Goal: Task Accomplishment & Management: Manage account settings

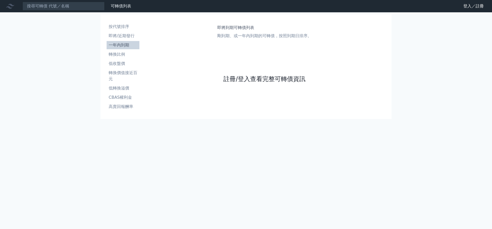
click at [264, 79] on link "註冊/登入查看完整可轉債資訊" at bounding box center [265, 79] width 82 height 8
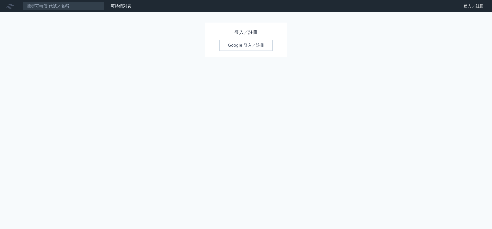
click at [246, 45] on link "Google 登入／註冊" at bounding box center [246, 45] width 53 height 11
